Goal: Find specific page/section: Find specific page/section

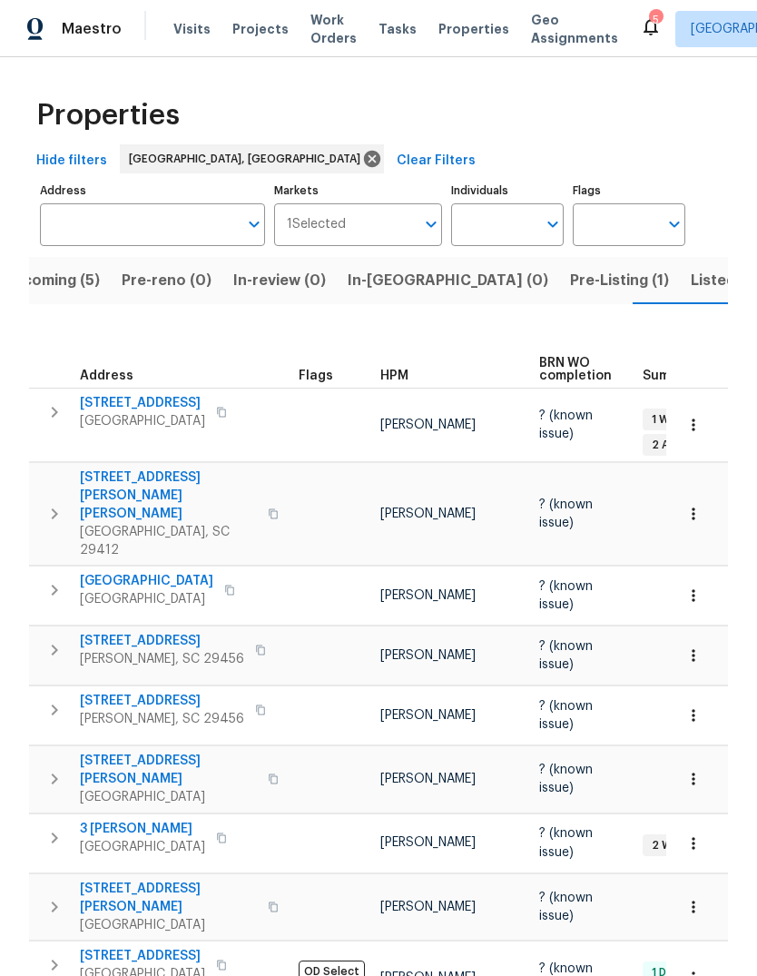
click at [446, 25] on span "Properties" at bounding box center [474, 29] width 71 height 18
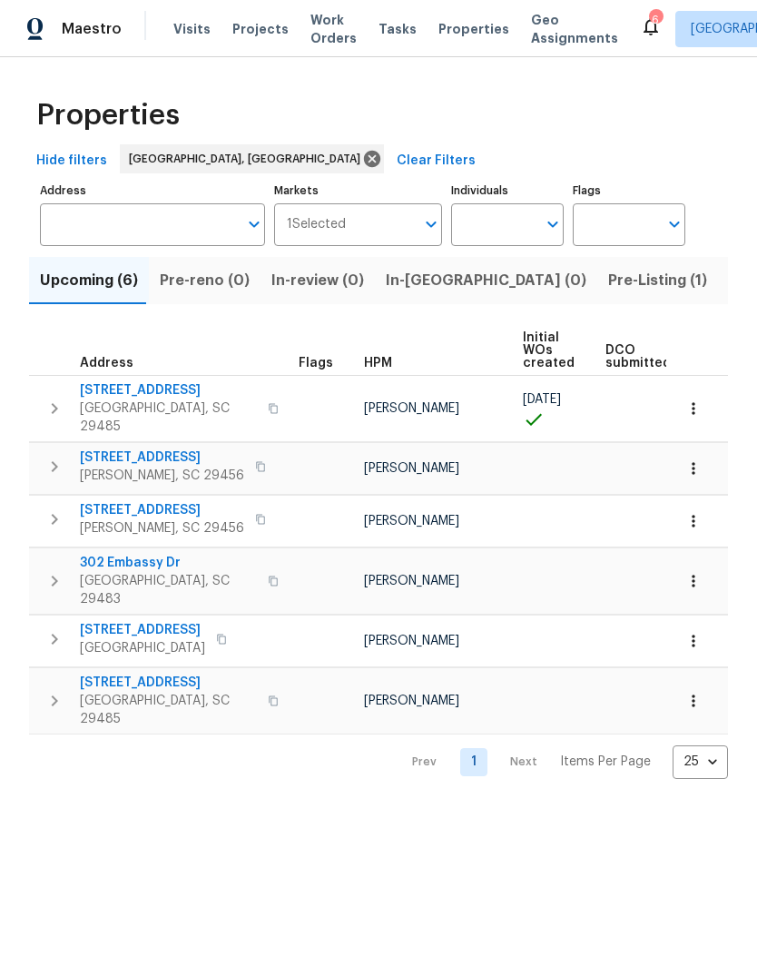
click at [164, 674] on span "[STREET_ADDRESS]" at bounding box center [168, 683] width 177 height 18
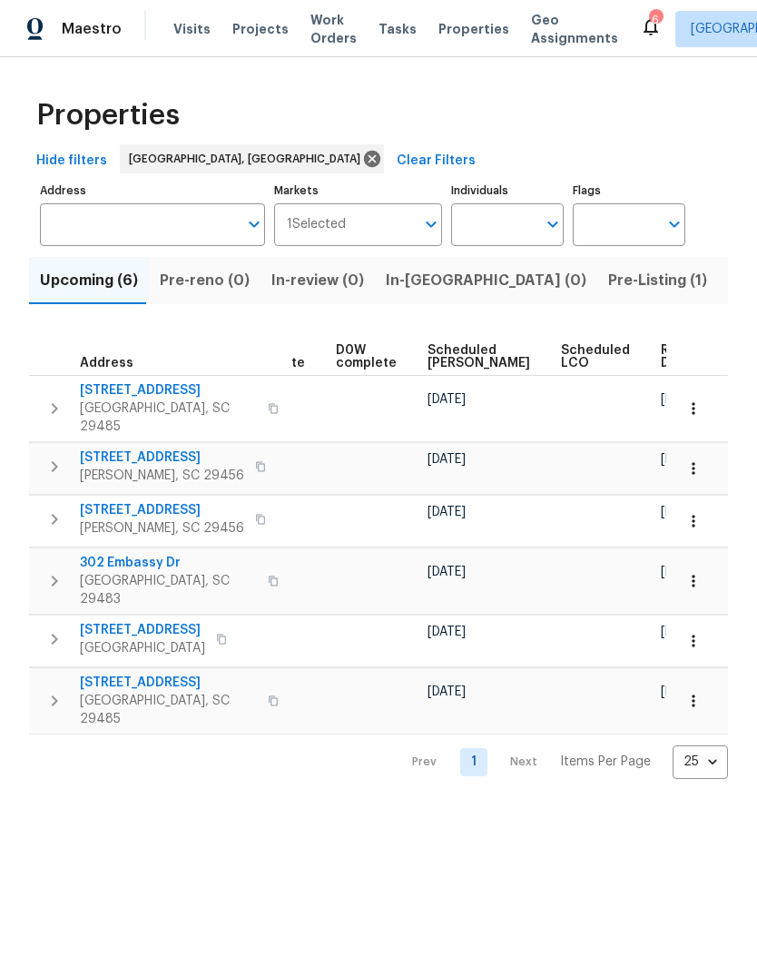
scroll to position [0, 457]
